Goal: Task Accomplishment & Management: Complete application form

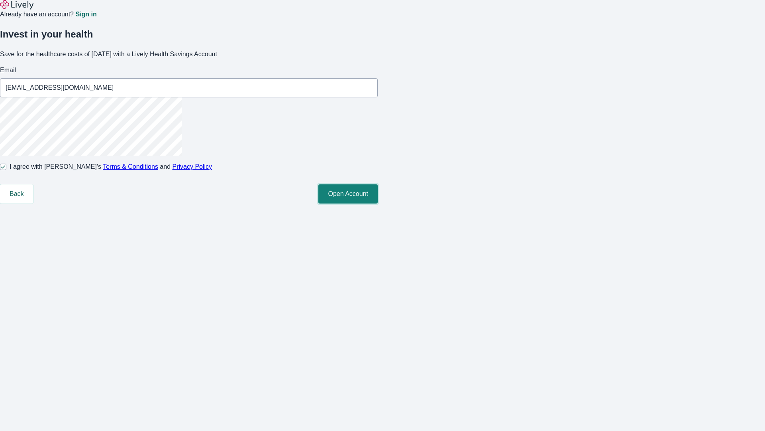
click at [378, 203] on button "Open Account" at bounding box center [348, 193] width 59 height 19
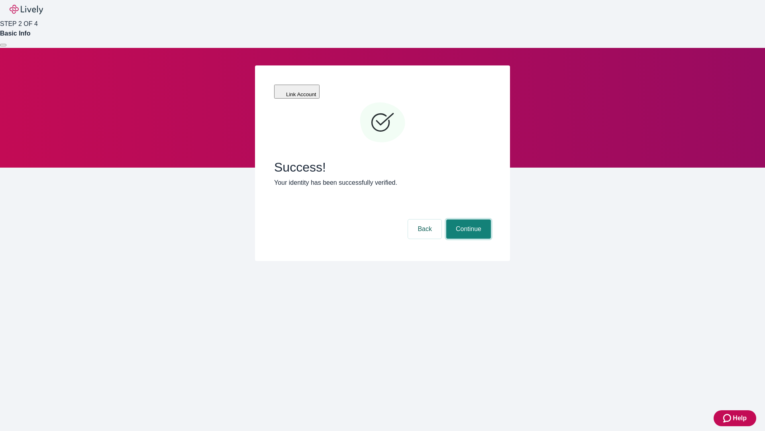
click at [468, 219] on button "Continue" at bounding box center [468, 228] width 45 height 19
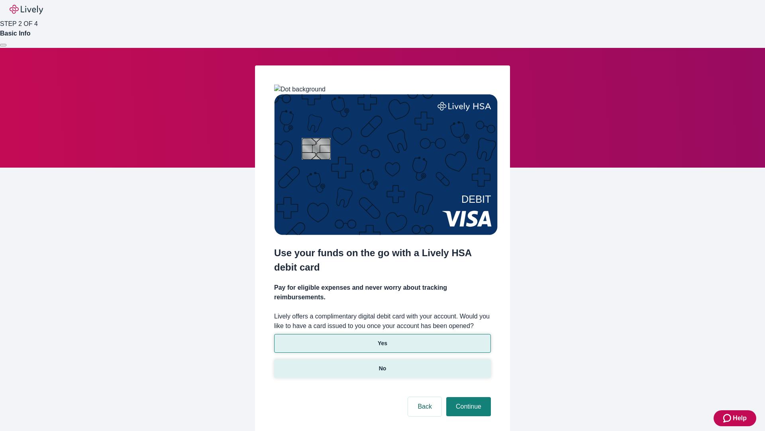
click at [382, 364] on p "No" at bounding box center [383, 368] width 8 height 8
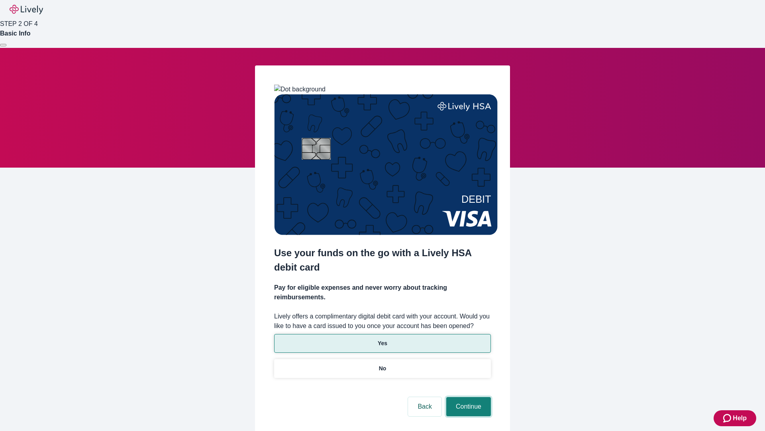
click at [468, 397] on button "Continue" at bounding box center [468, 406] width 45 height 19
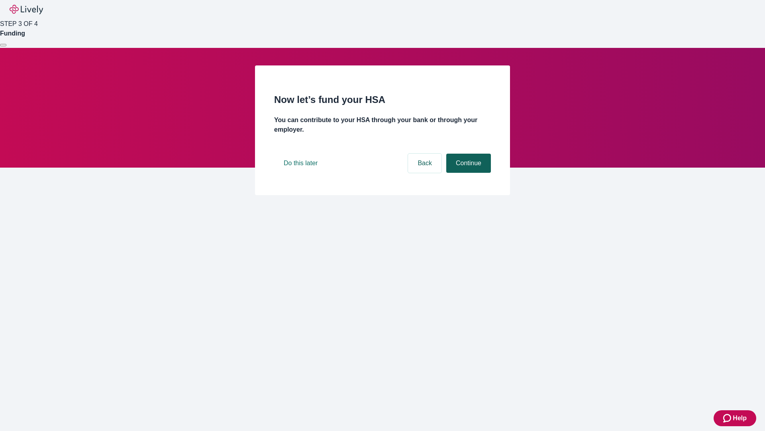
click at [468, 173] on button "Continue" at bounding box center [468, 162] width 45 height 19
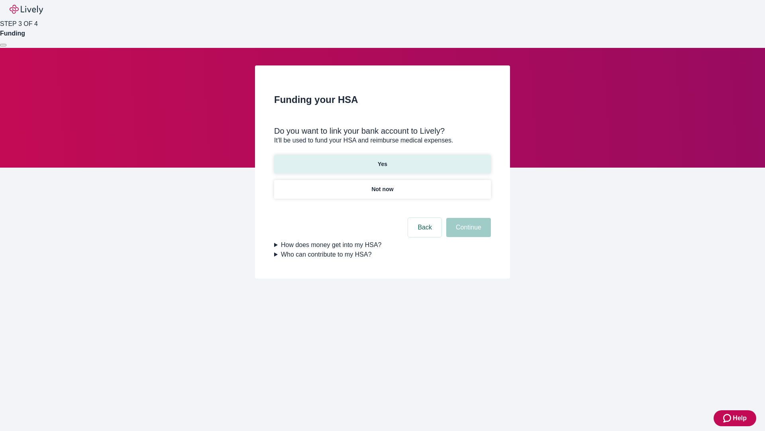
click at [382, 160] on p "Yes" at bounding box center [383, 164] width 10 height 8
click at [468, 218] on button "Continue" at bounding box center [468, 227] width 45 height 19
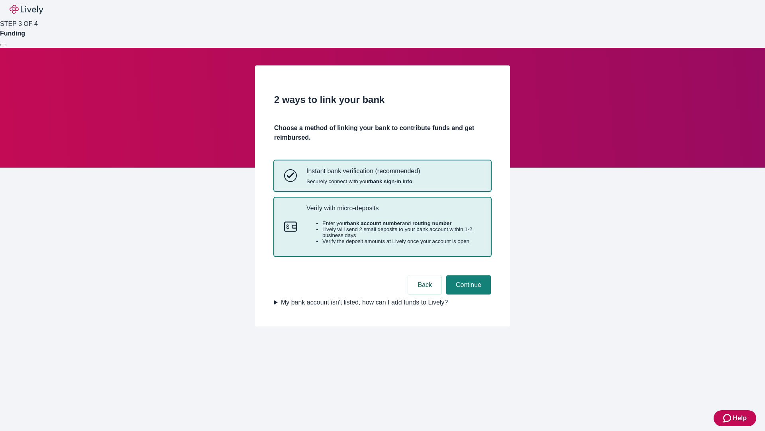
click at [393, 212] on p "Verify with micro-deposits" at bounding box center [394, 208] width 175 height 8
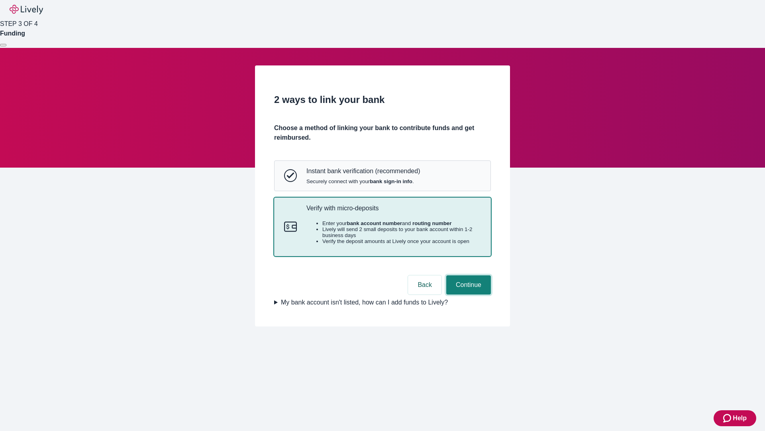
click at [468, 294] on button "Continue" at bounding box center [468, 284] width 45 height 19
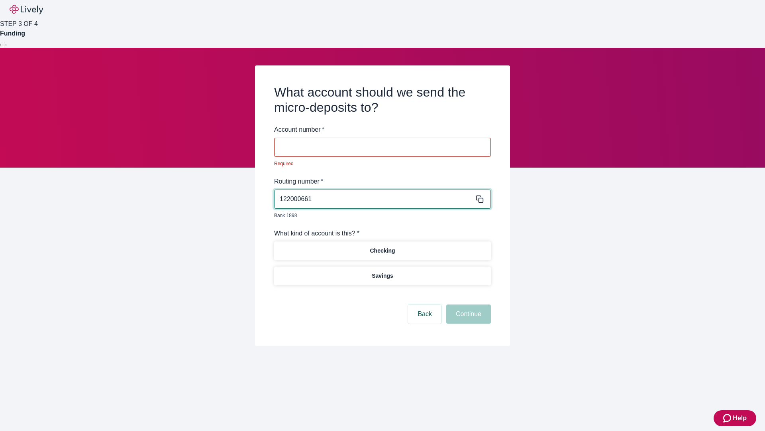
type input "122000661"
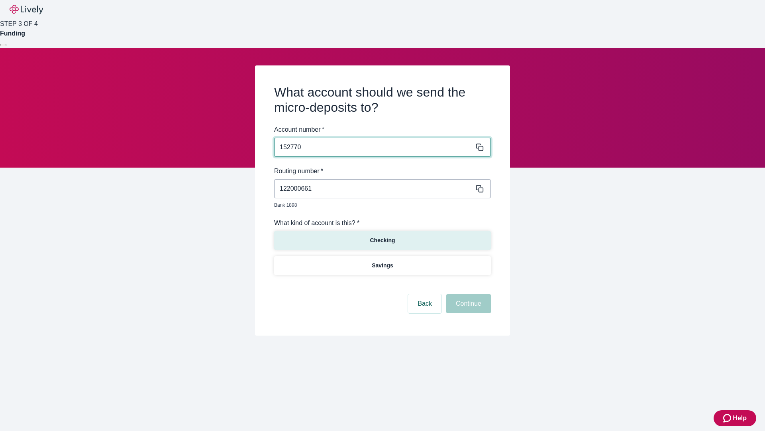
type input "152770"
click at [382, 236] on p "Checking" at bounding box center [382, 240] width 25 height 8
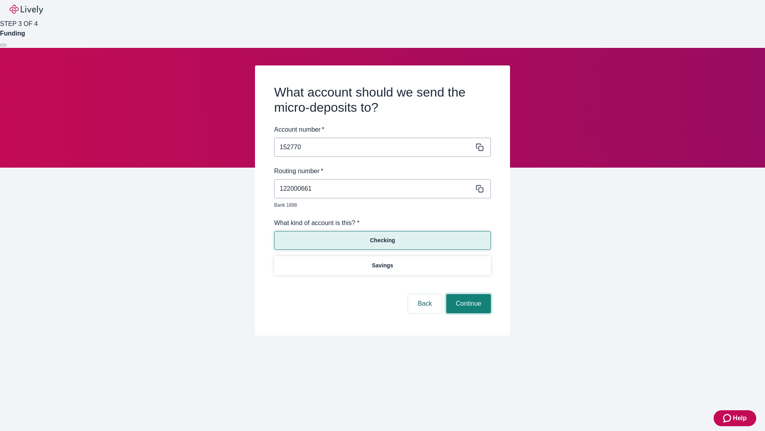
click at [468, 294] on button "Continue" at bounding box center [468, 303] width 45 height 19
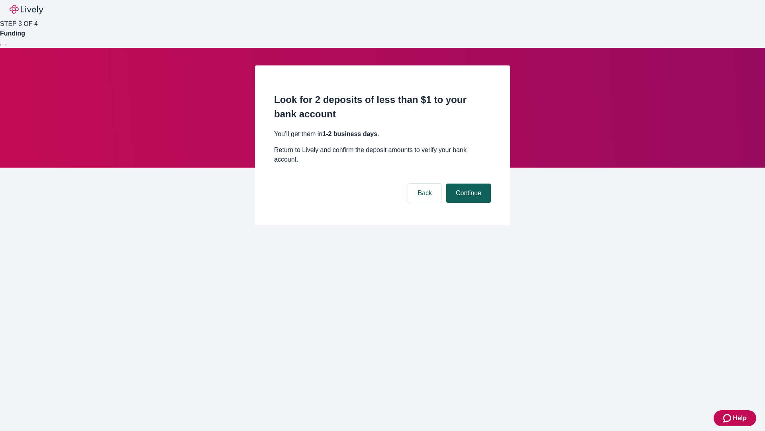
click at [468, 183] on button "Continue" at bounding box center [468, 192] width 45 height 19
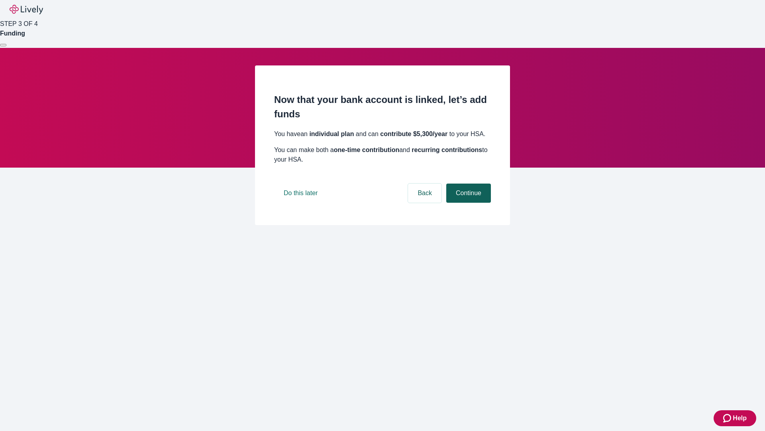
click at [468, 203] on button "Continue" at bounding box center [468, 192] width 45 height 19
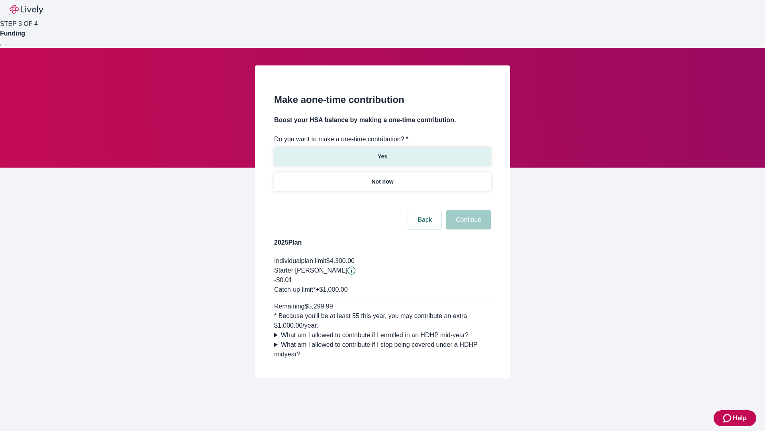
click at [382, 152] on p "Yes" at bounding box center [383, 156] width 10 height 8
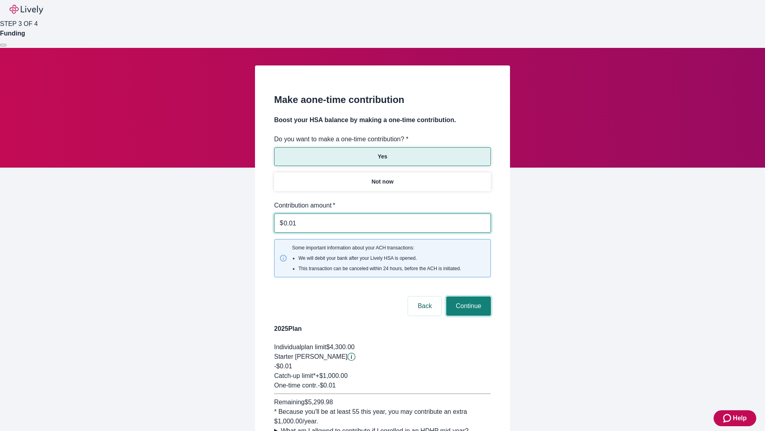
click at [468, 296] on button "Continue" at bounding box center [468, 305] width 45 height 19
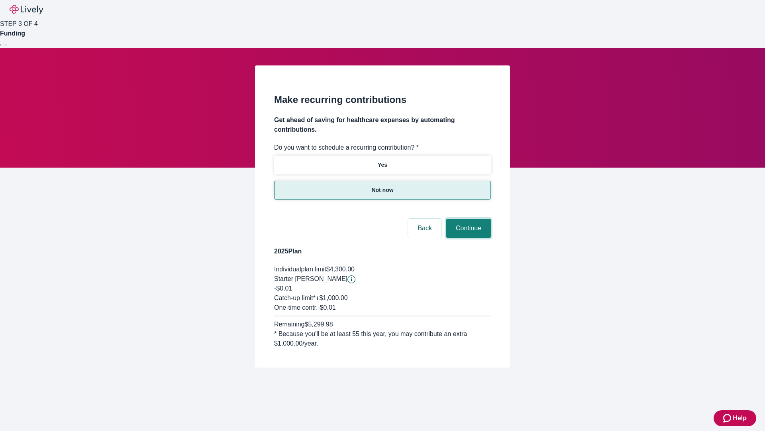
click at [468, 218] on button "Continue" at bounding box center [468, 227] width 45 height 19
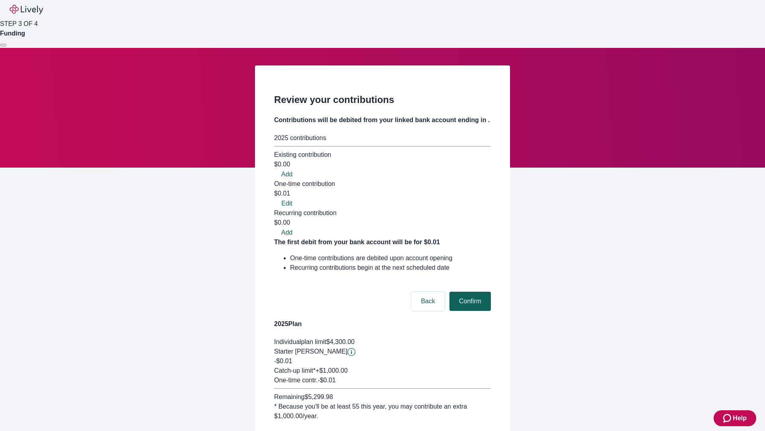
click at [469, 291] on button "Confirm" at bounding box center [470, 300] width 41 height 19
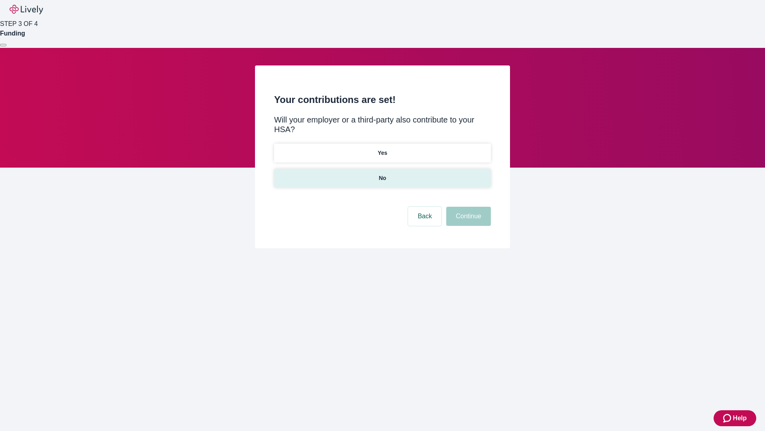
click at [382, 174] on p "No" at bounding box center [383, 178] width 8 height 8
click at [468, 207] on button "Continue" at bounding box center [468, 216] width 45 height 19
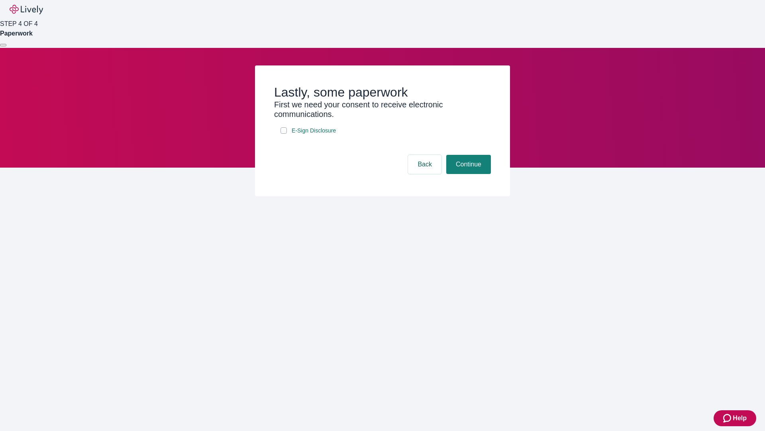
click at [284, 134] on input "E-Sign Disclosure" at bounding box center [284, 130] width 6 height 6
checkbox input "true"
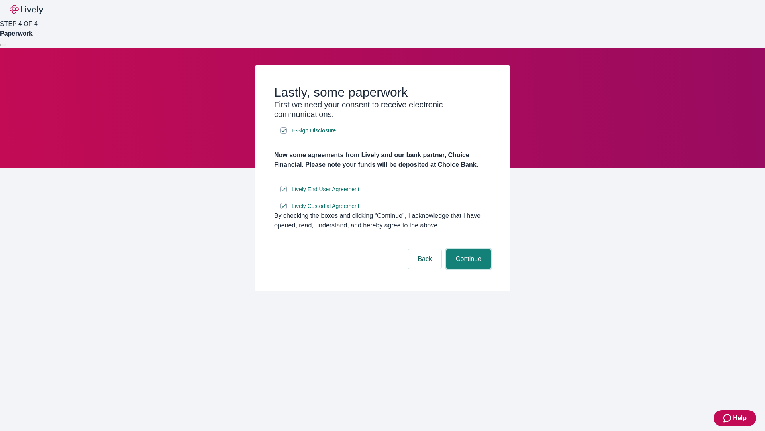
click at [468, 268] on button "Continue" at bounding box center [468, 258] width 45 height 19
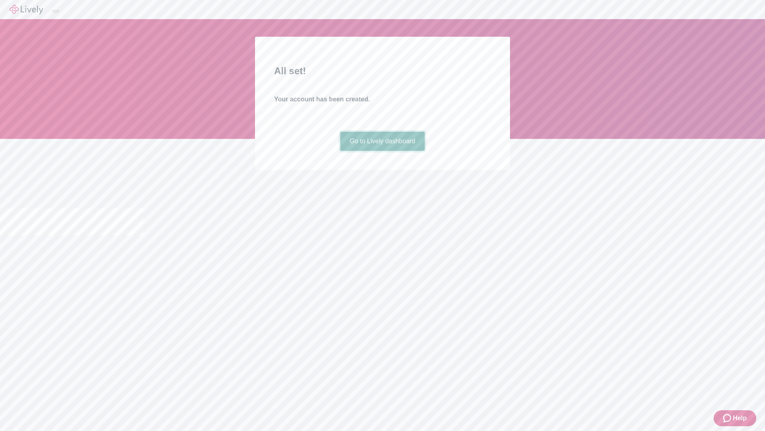
click at [382, 151] on link "Go to Lively dashboard" at bounding box center [382, 141] width 85 height 19
